Goal: Navigation & Orientation: Find specific page/section

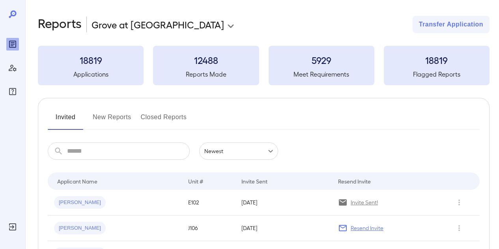
scroll to position [84, 0]
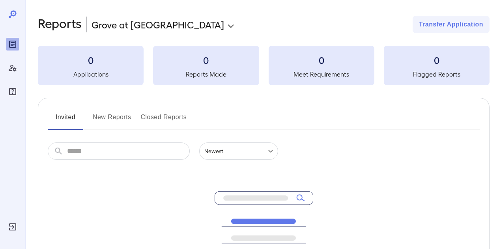
scroll to position [84, 0]
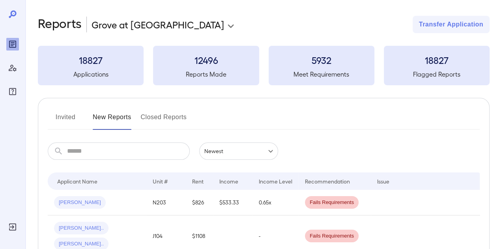
click at [66, 119] on button "Invited" at bounding box center [66, 120] width 36 height 19
